Goal: Browse casually

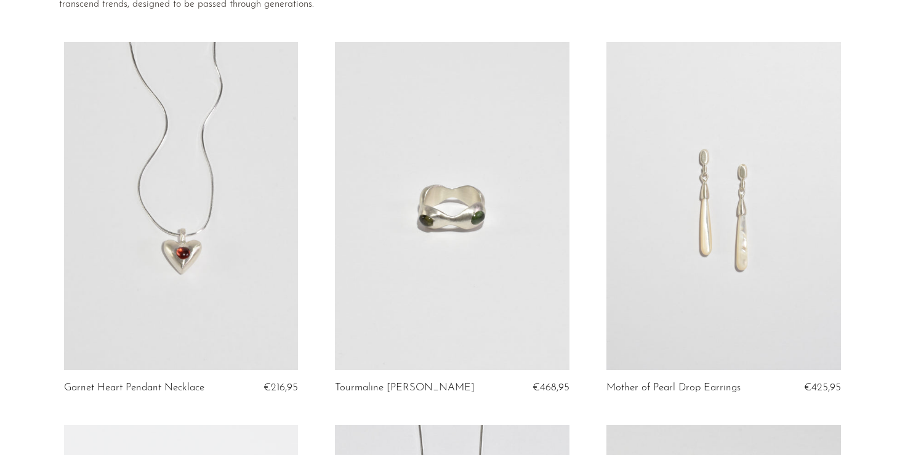
scroll to position [261, 0]
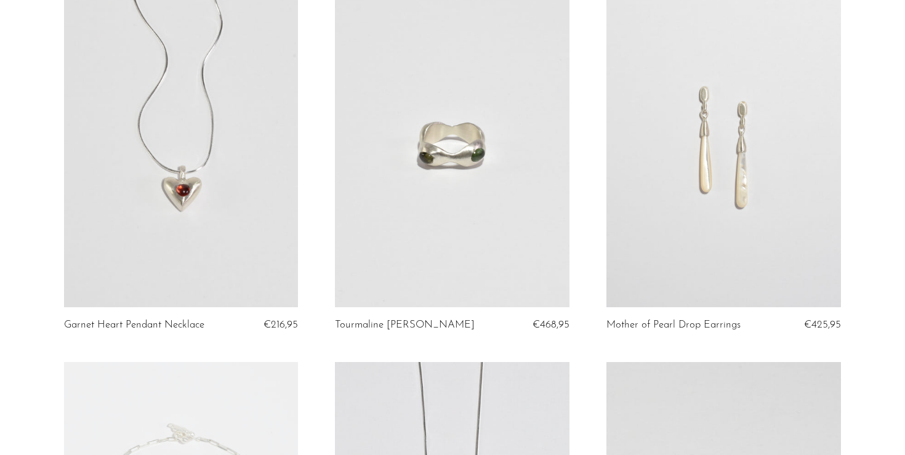
click at [742, 134] on link at bounding box center [723, 143] width 234 height 328
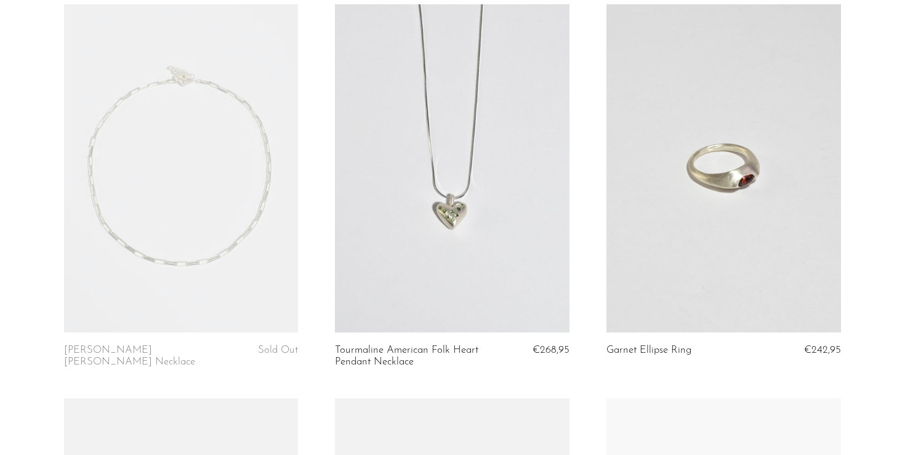
scroll to position [462, 0]
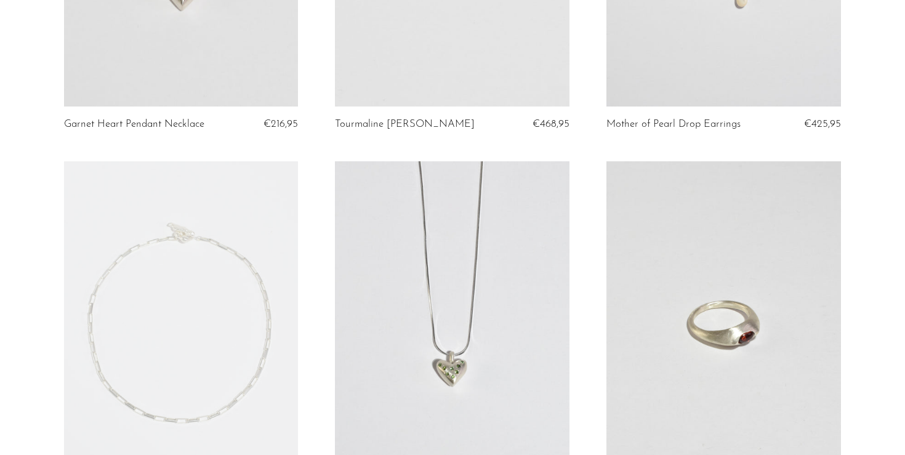
click at [516, 260] on link at bounding box center [452, 325] width 234 height 328
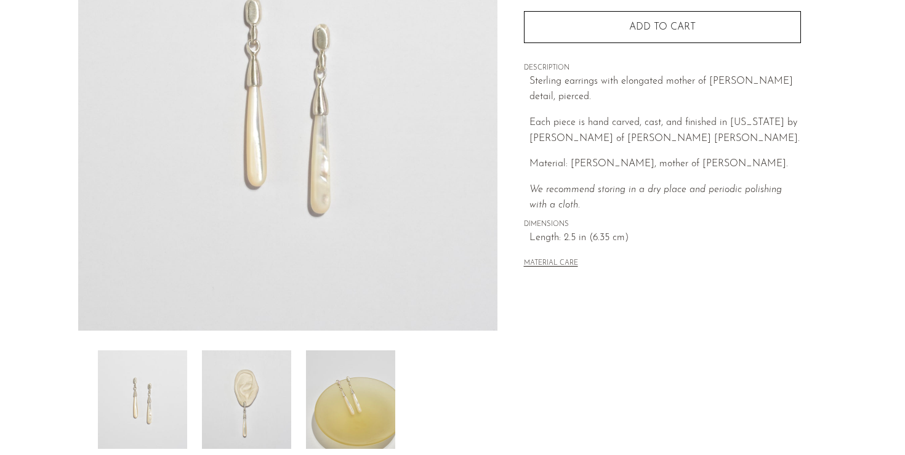
scroll to position [169, 0]
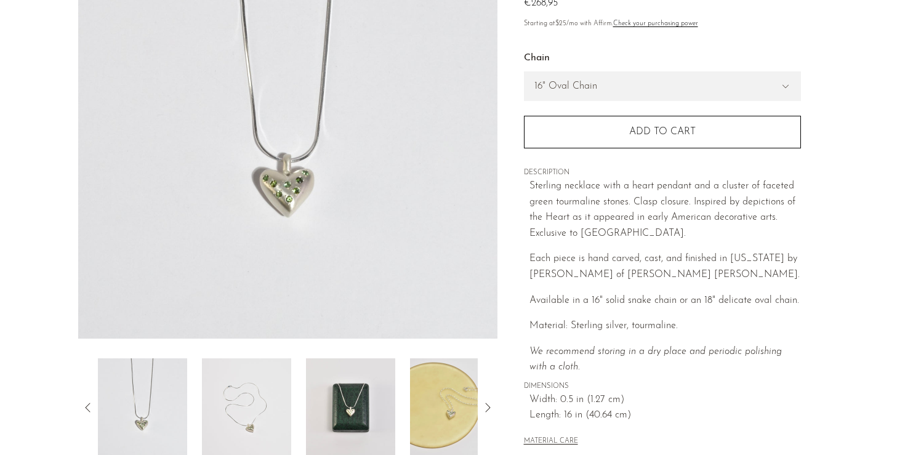
scroll to position [337, 0]
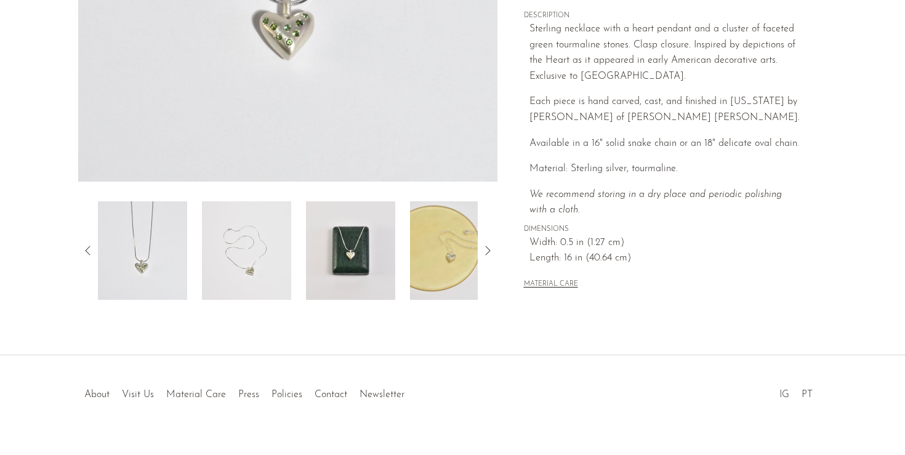
click at [358, 256] on img at bounding box center [350, 250] width 89 height 98
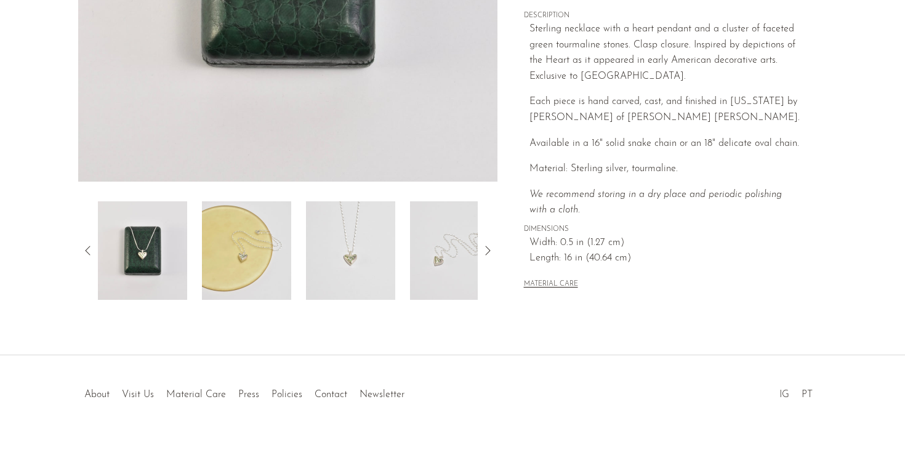
click at [335, 246] on img at bounding box center [350, 250] width 89 height 98
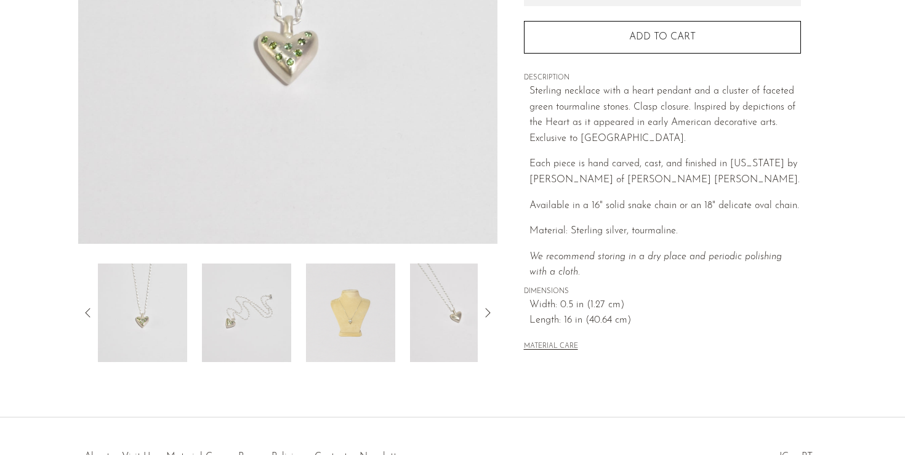
scroll to position [203, 0]
